Goal: Transaction & Acquisition: Purchase product/service

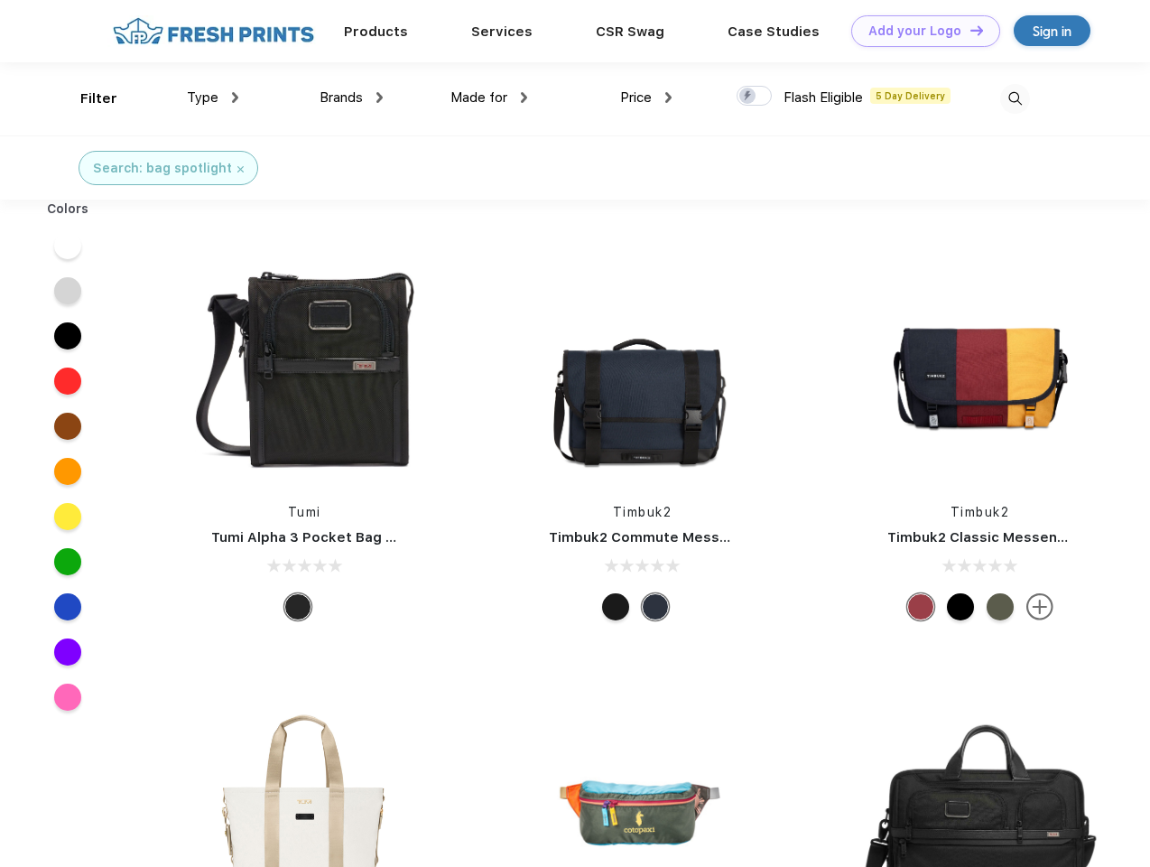
scroll to position [1, 0]
click at [919, 31] on link "Add your Logo Design Tool" at bounding box center [925, 31] width 149 height 32
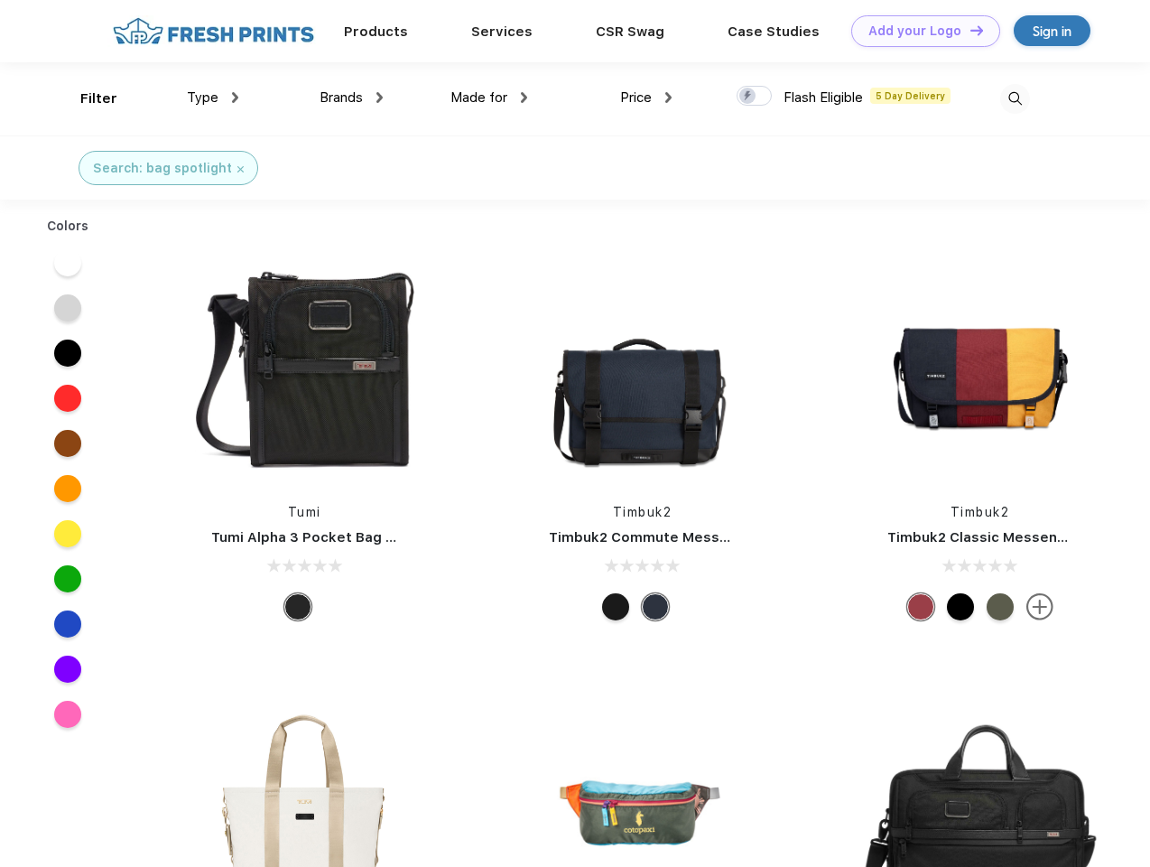
click at [0, 0] on div "Design Tool" at bounding box center [0, 0] width 0 height 0
click at [969, 30] on link "Add your Logo Design Tool" at bounding box center [925, 31] width 149 height 32
click at [87, 98] on div "Filter" at bounding box center [98, 98] width 37 height 21
click at [213, 97] on span "Type" at bounding box center [203, 97] width 32 height 16
click at [351, 97] on span "Brands" at bounding box center [341, 97] width 43 height 16
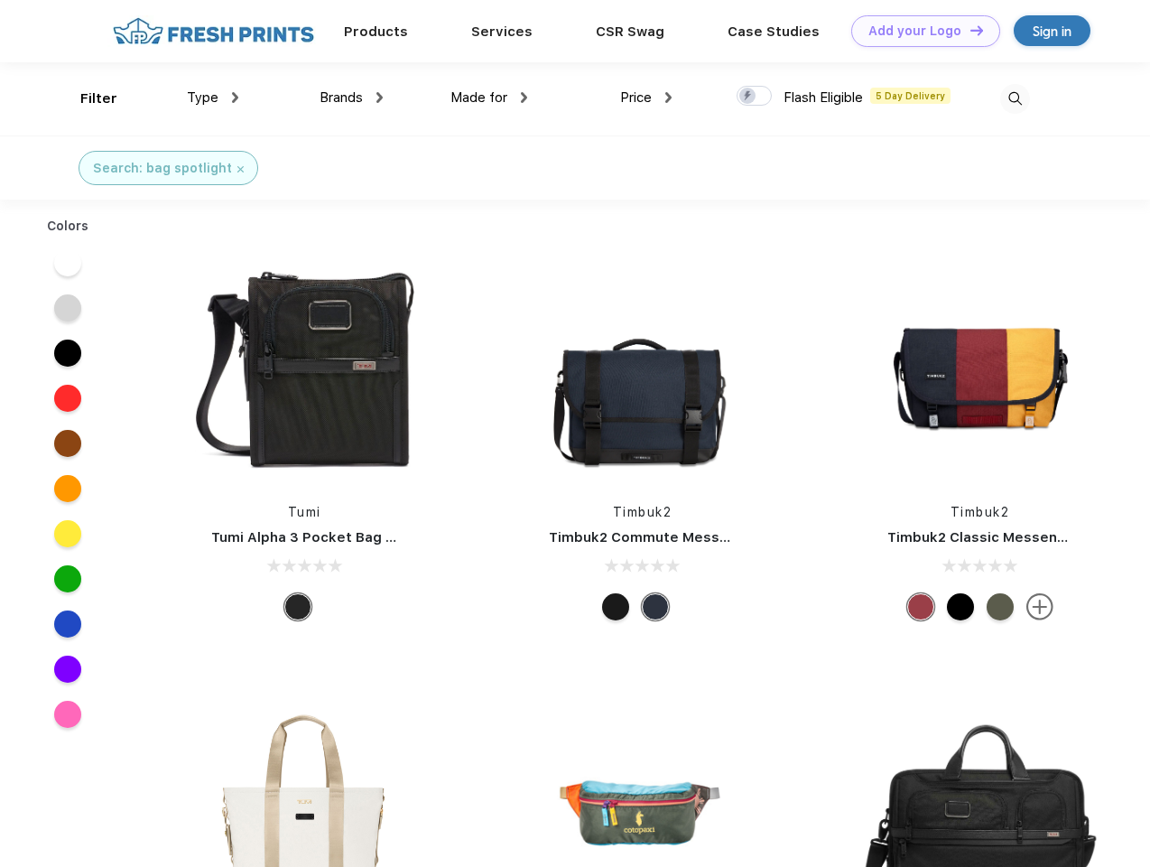
click at [489, 97] on span "Made for" at bounding box center [478, 97] width 57 height 16
click at [646, 97] on span "Price" at bounding box center [636, 97] width 32 height 16
click at [755, 97] on div at bounding box center [754, 96] width 35 height 20
click at [748, 97] on input "checkbox" at bounding box center [743, 91] width 12 height 12
click at [1015, 98] on img at bounding box center [1015, 99] width 30 height 30
